Goal: Task Accomplishment & Management: Manage account settings

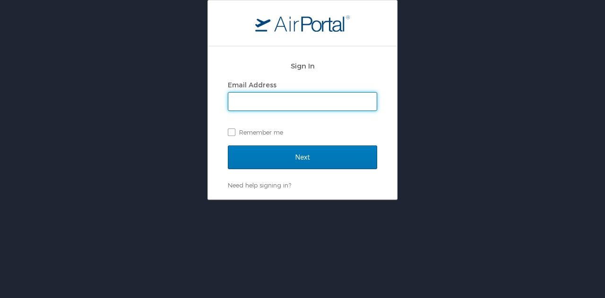
type input "kcarpenter@lumcon.edu"
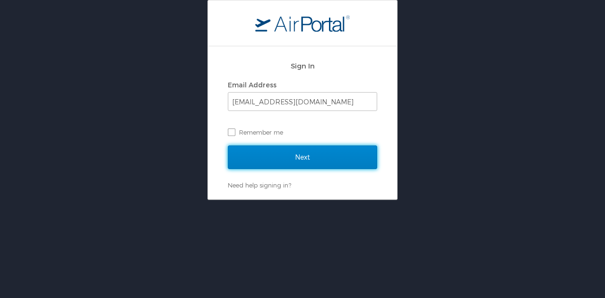
click at [333, 164] on input "Next" at bounding box center [302, 158] width 149 height 24
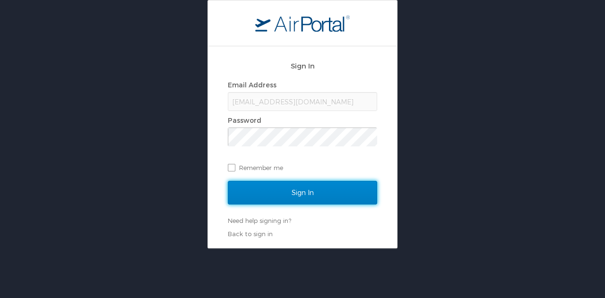
click at [321, 197] on input "Sign In" at bounding box center [302, 193] width 149 height 24
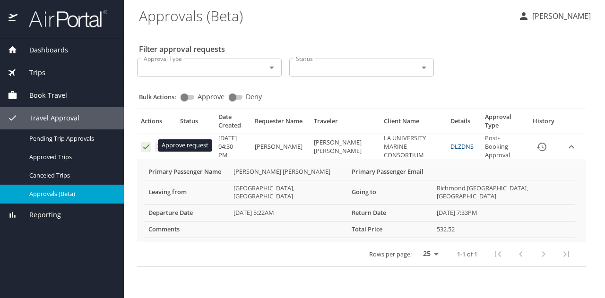
click at [147, 144] on icon "Approval table" at bounding box center [146, 146] width 9 height 9
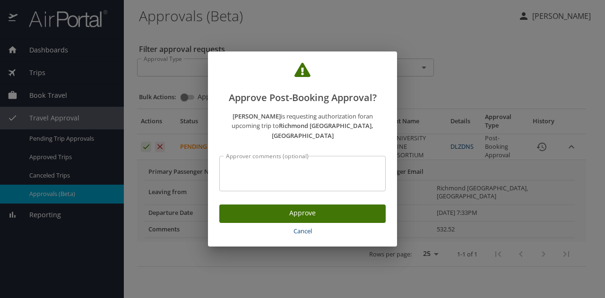
click at [297, 207] on span "Approve" at bounding box center [302, 213] width 151 height 12
